Goal: Communication & Community: Answer question/provide support

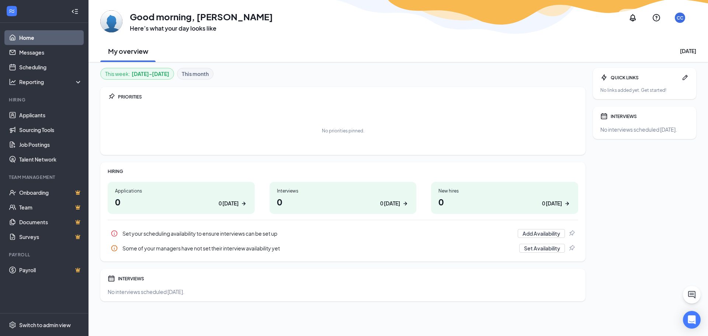
click at [156, 74] on b "Aug 25 - Aug 31" at bounding box center [151, 74] width 38 height 8
click at [215, 204] on h1 "0 0 today" at bounding box center [181, 202] width 132 height 13
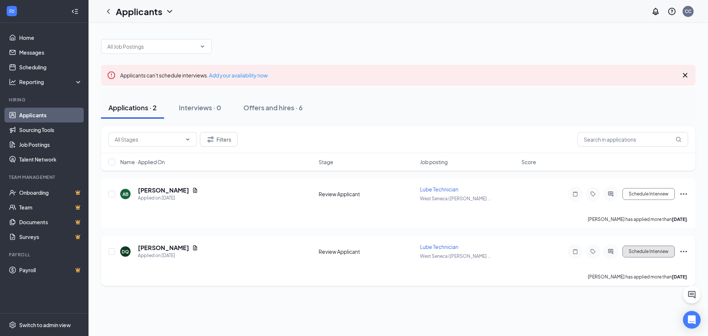
click at [643, 253] on button "Schedule Interview" at bounding box center [649, 252] width 52 height 12
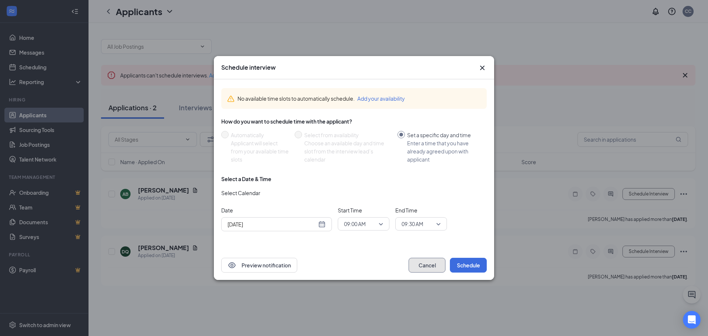
click at [429, 265] on button "Cancel" at bounding box center [427, 265] width 37 height 15
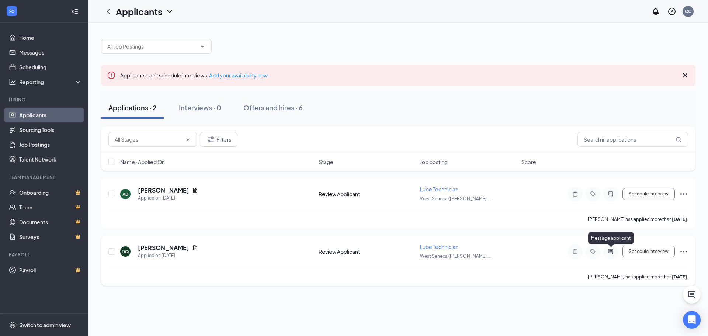
click at [613, 251] on icon "ActiveChat" at bounding box center [610, 251] width 5 height 5
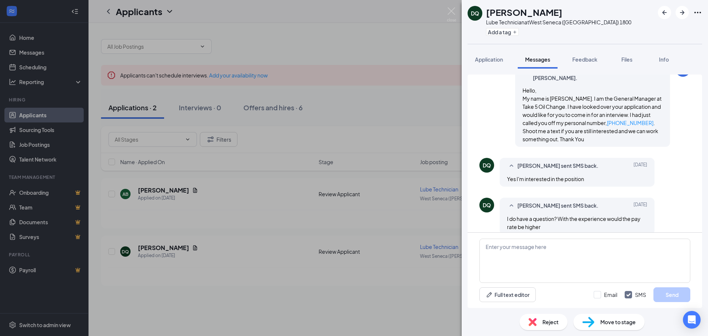
scroll to position [138, 0]
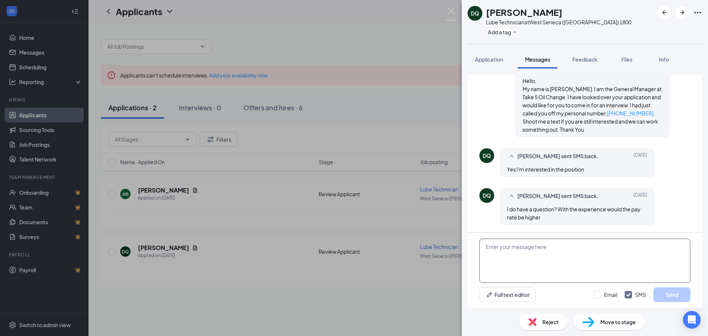
click at [546, 248] on textarea at bounding box center [585, 261] width 211 height 44
type textarea "h"
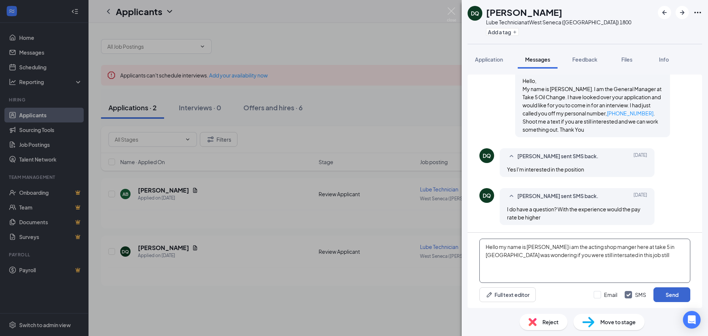
type textarea "Hello my name is [PERSON_NAME] i am the acting shop manger here at take 5 in [G…"
click at [669, 294] on button "Send" at bounding box center [672, 294] width 37 height 15
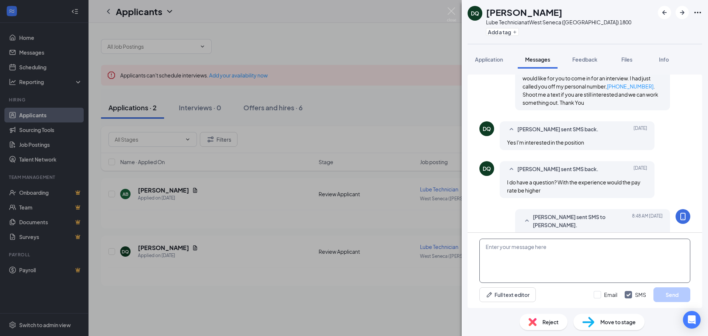
scroll to position [201, 0]
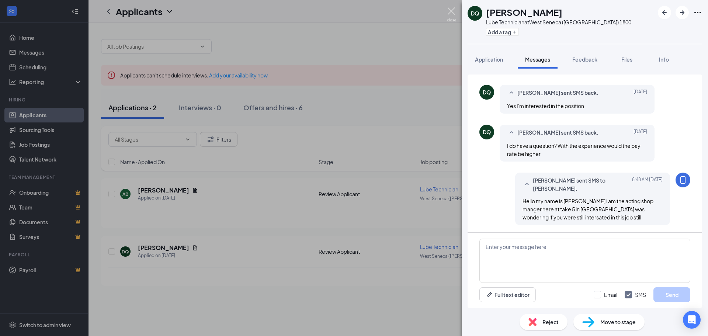
click at [454, 10] on img at bounding box center [451, 14] width 9 height 14
